Goal: Find specific page/section: Find specific page/section

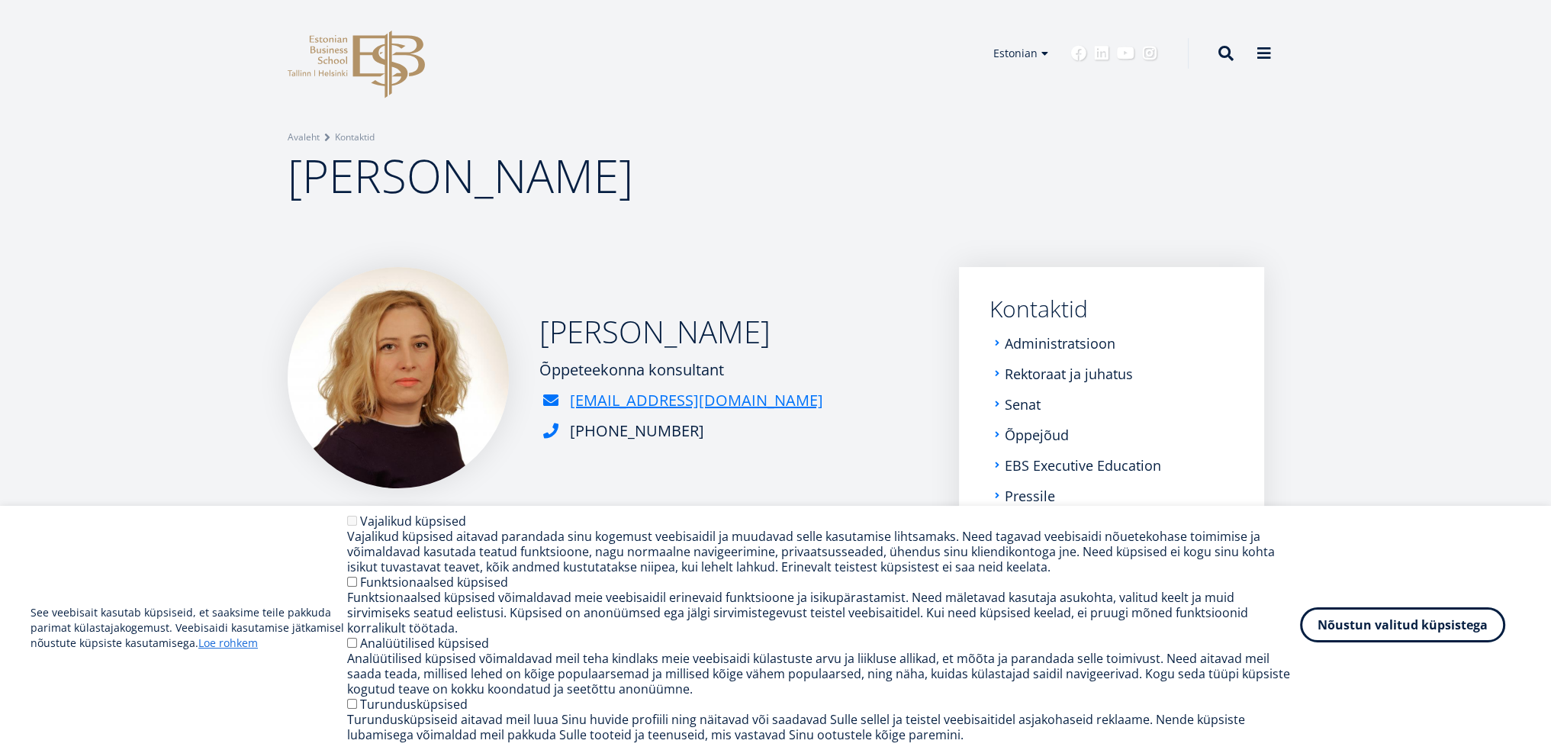
click at [1422, 634] on button "Nõustun valitud küpsistega" at bounding box center [1402, 624] width 205 height 35
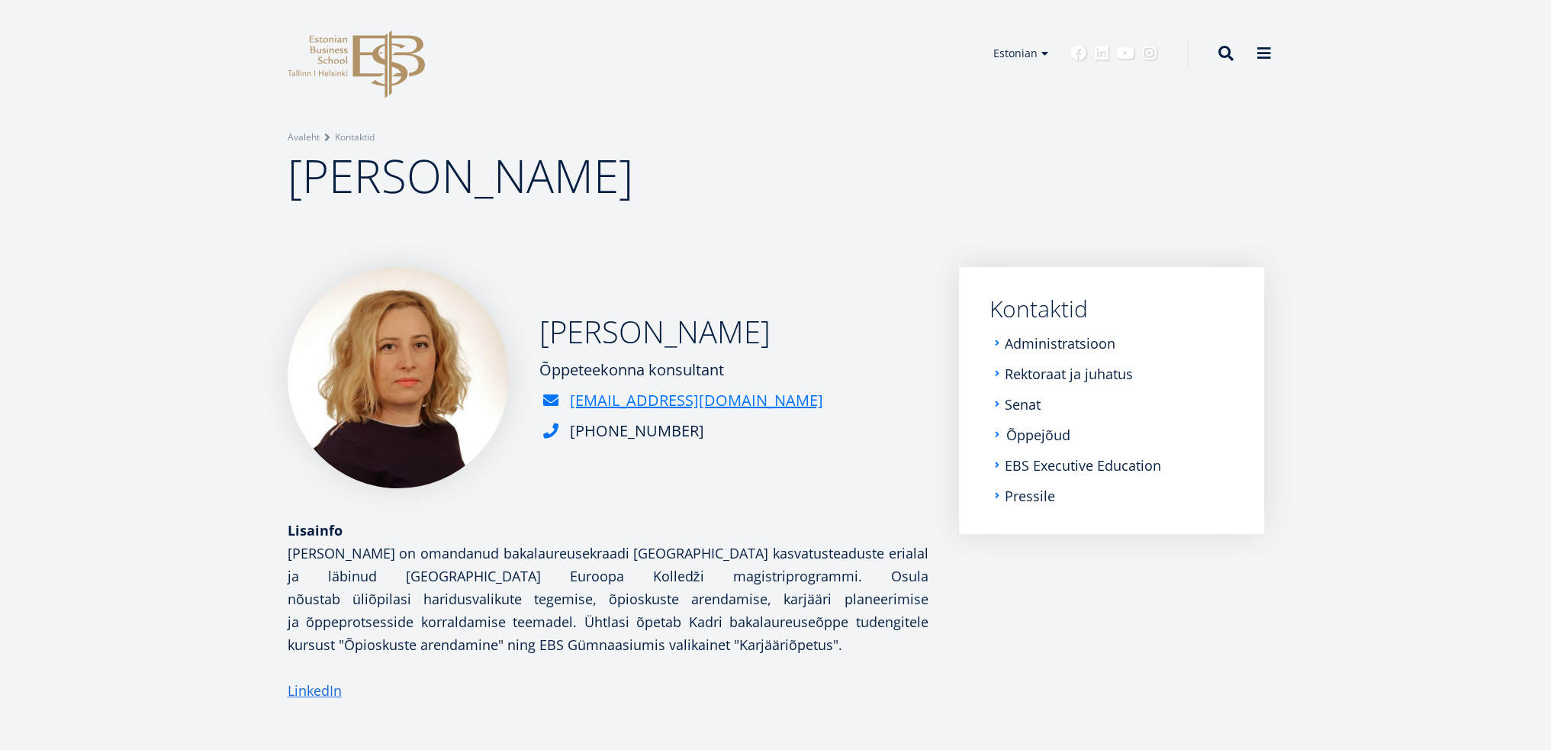
click at [1055, 430] on link "Õppejõud" at bounding box center [1039, 434] width 64 height 15
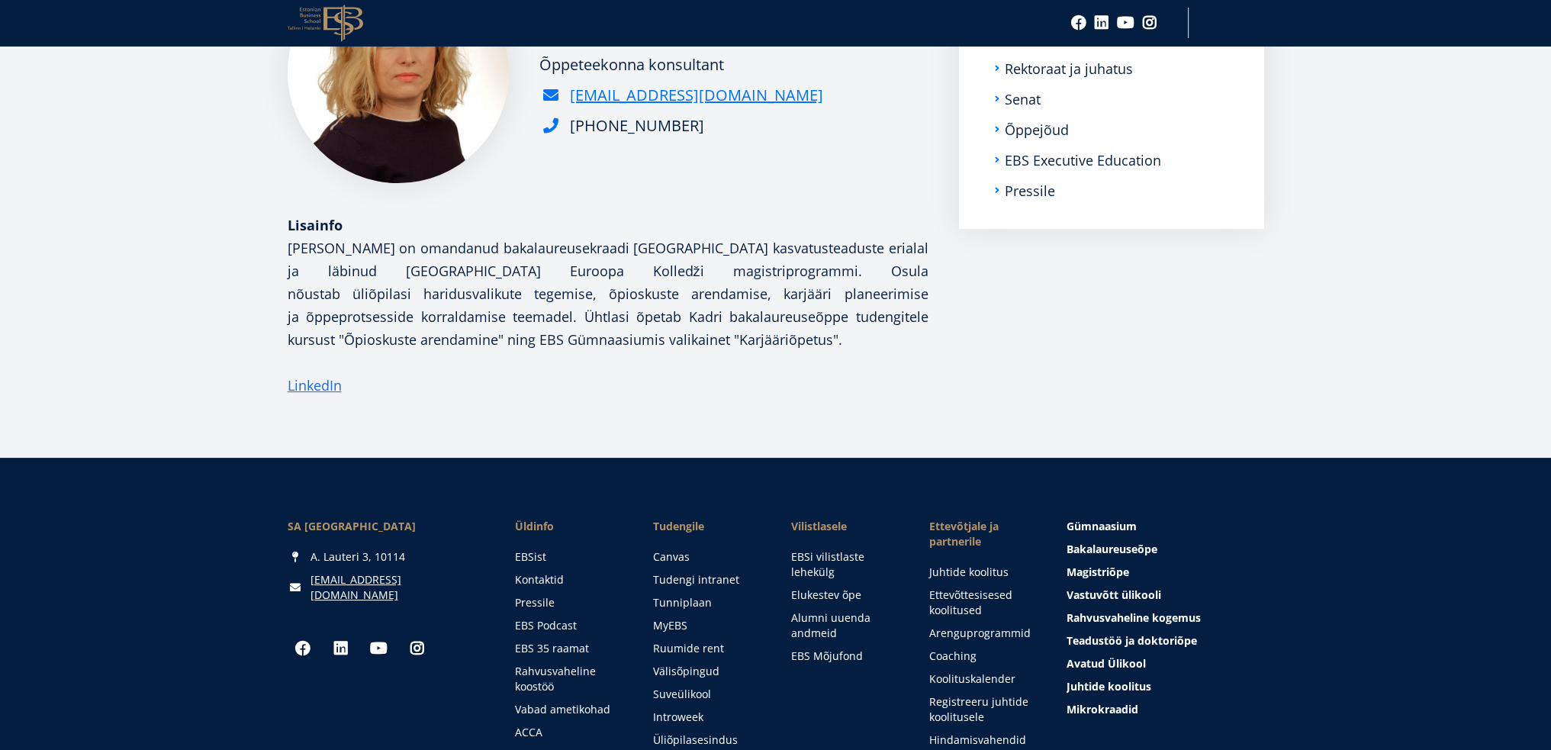
scroll to position [21, 0]
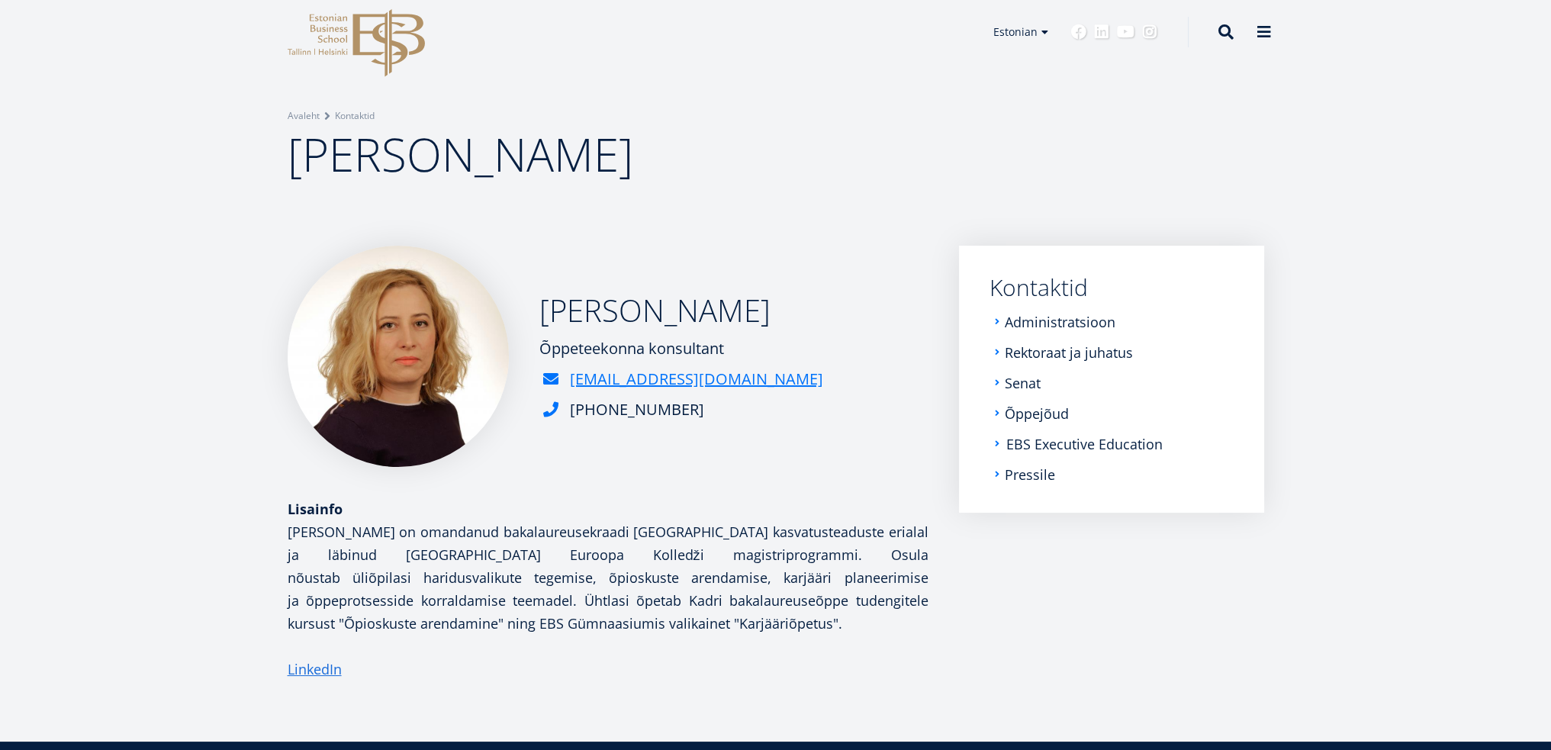
click at [1102, 447] on link "EBS Executive Education" at bounding box center [1085, 444] width 156 height 15
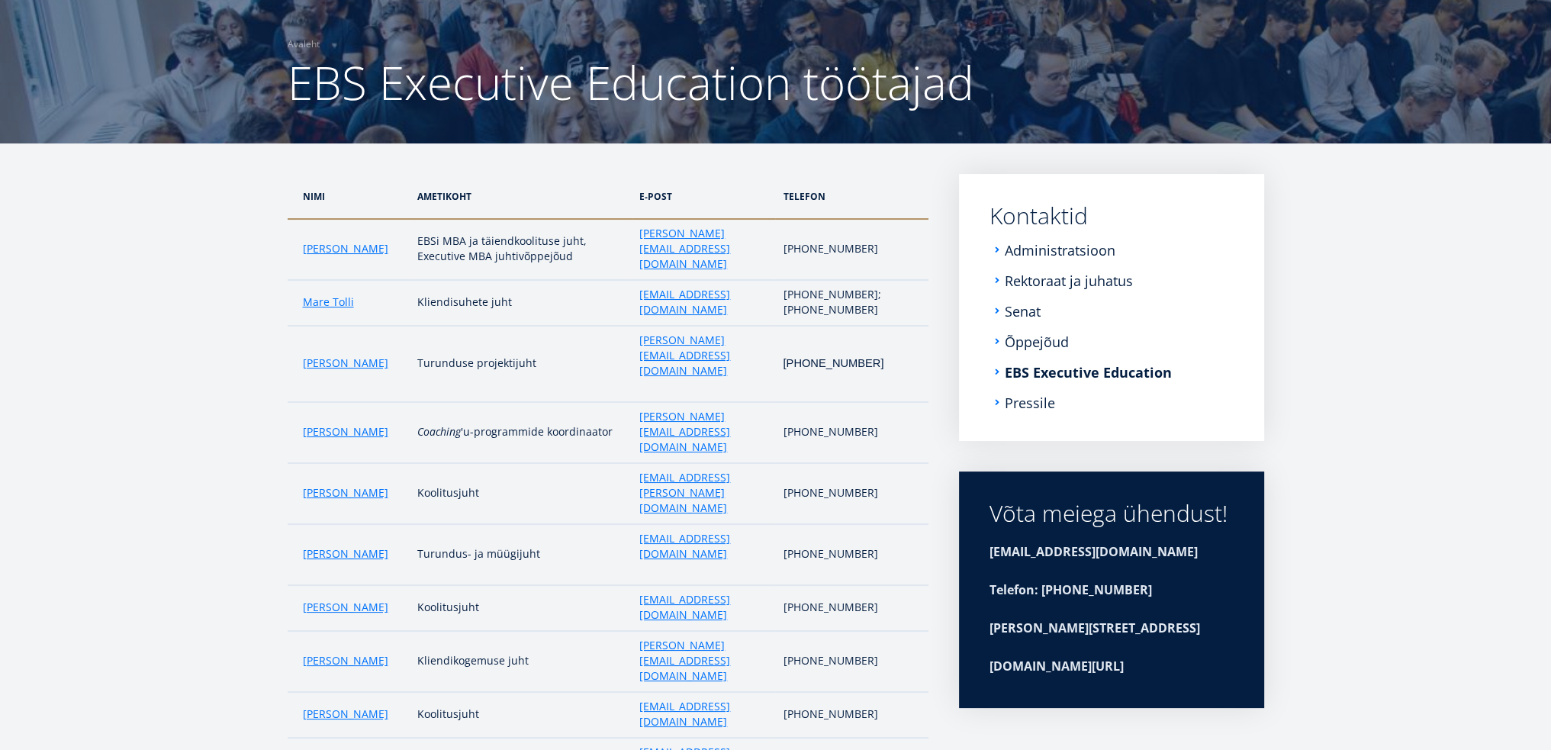
scroll to position [107, 0]
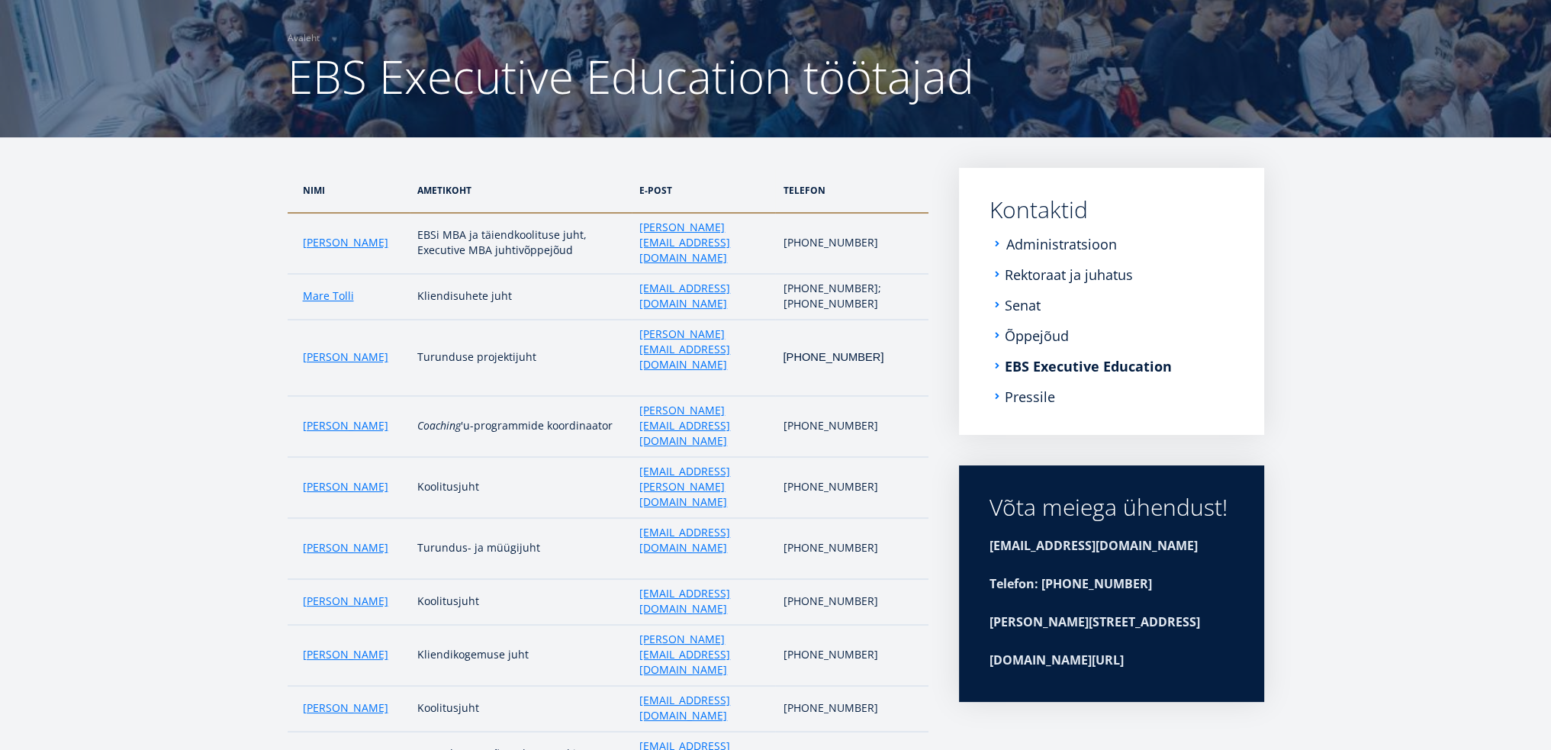
click at [1023, 245] on link "Administratsioon" at bounding box center [1062, 244] width 111 height 15
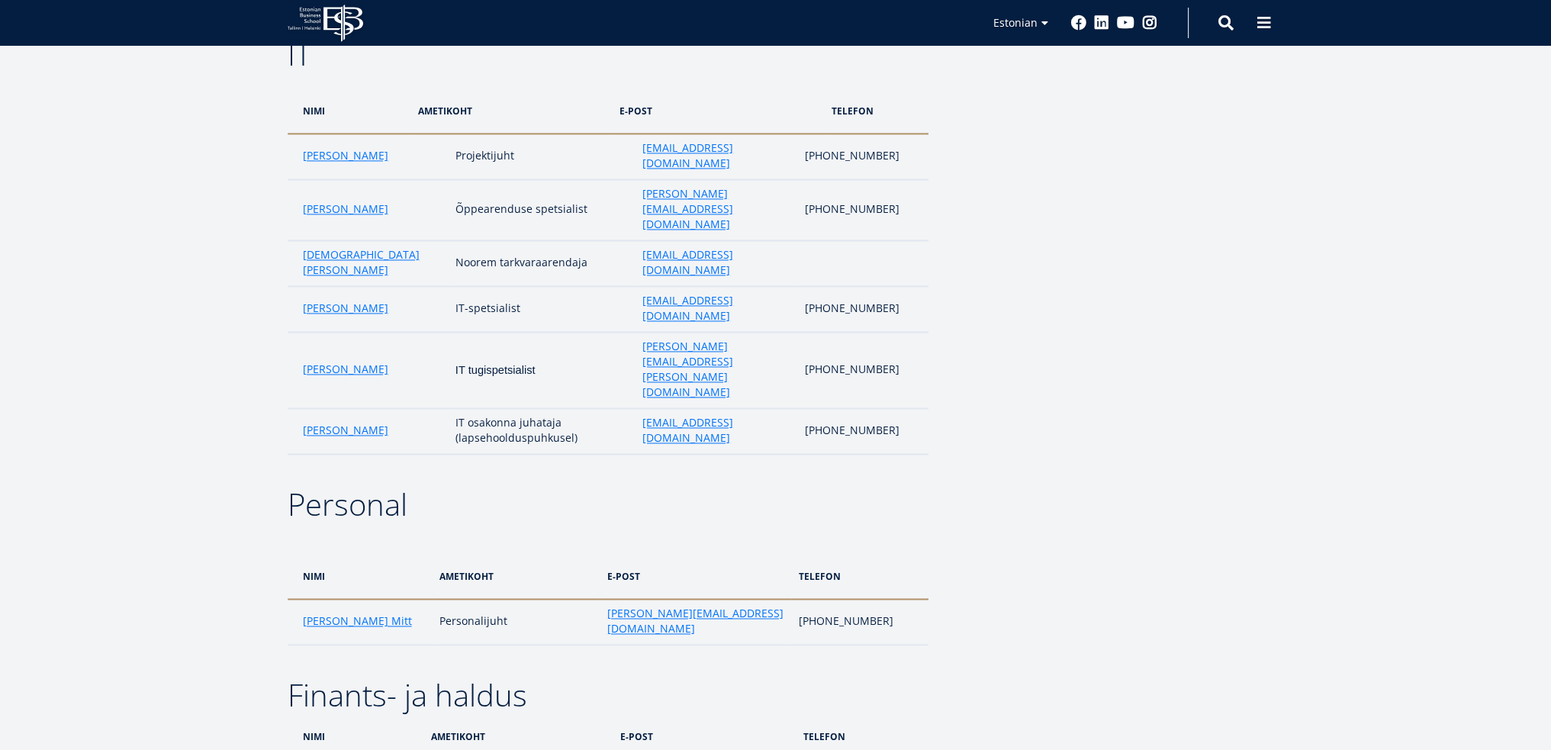
scroll to position [3163, 0]
